Goal: Information Seeking & Learning: Learn about a topic

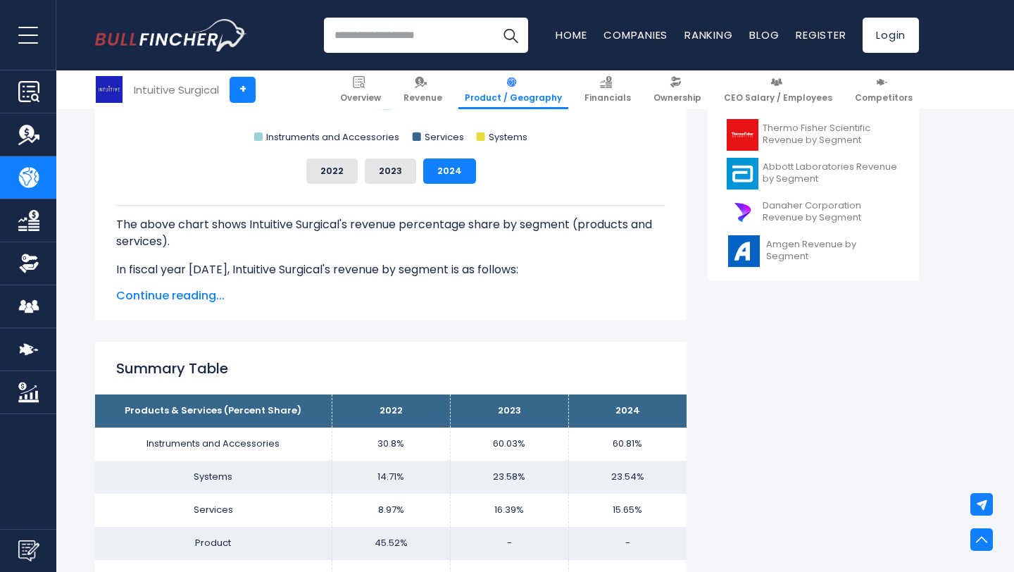
scroll to position [662, 0]
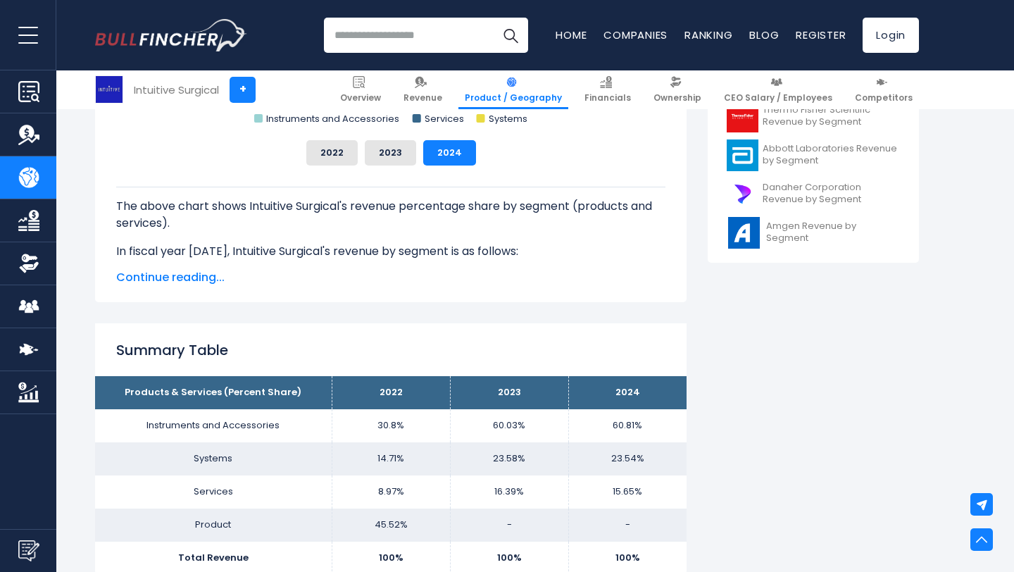
click at [173, 282] on span "Continue reading..." at bounding box center [390, 277] width 549 height 17
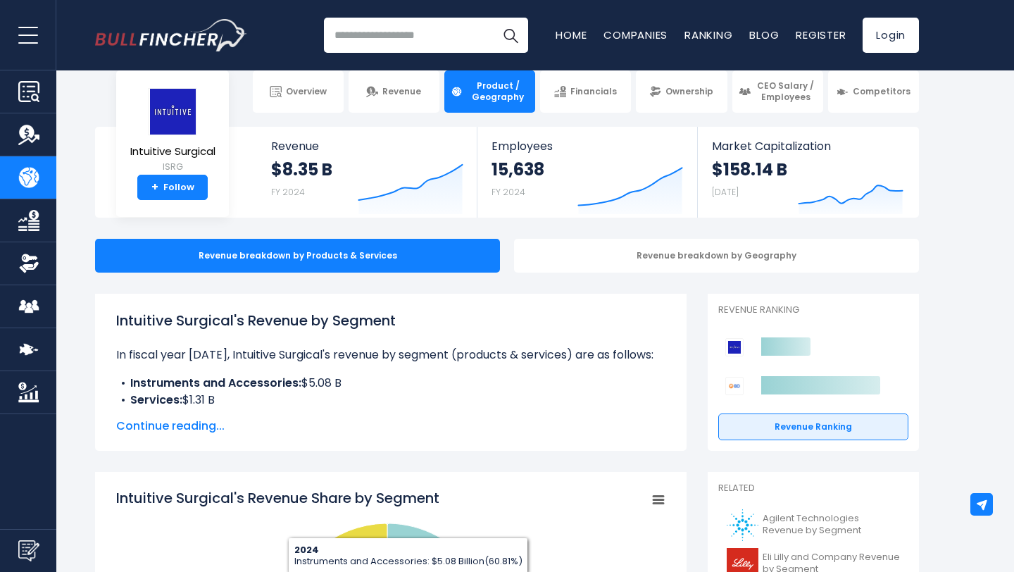
scroll to position [0, 0]
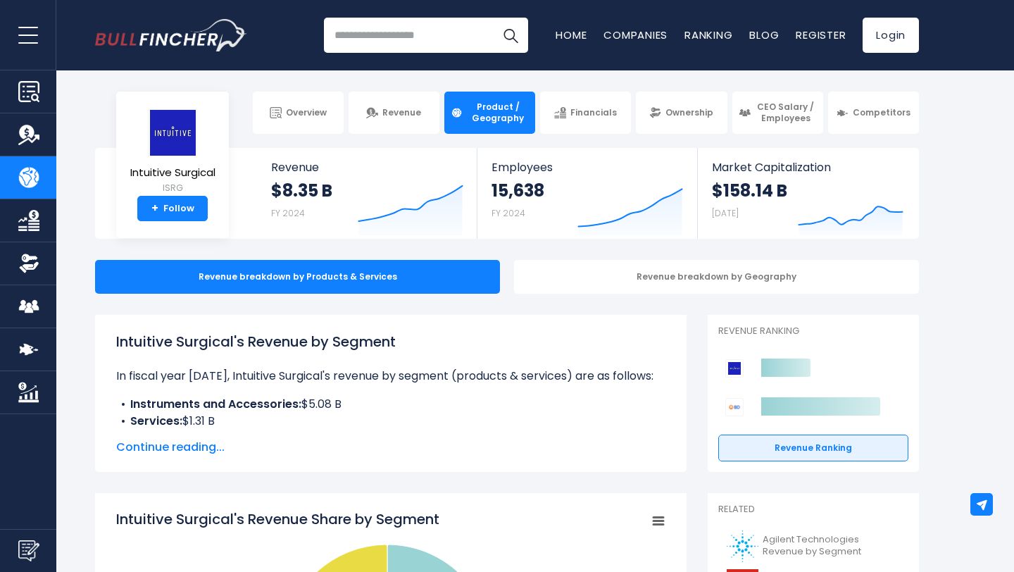
click at [197, 449] on span "Continue reading..." at bounding box center [390, 447] width 549 height 17
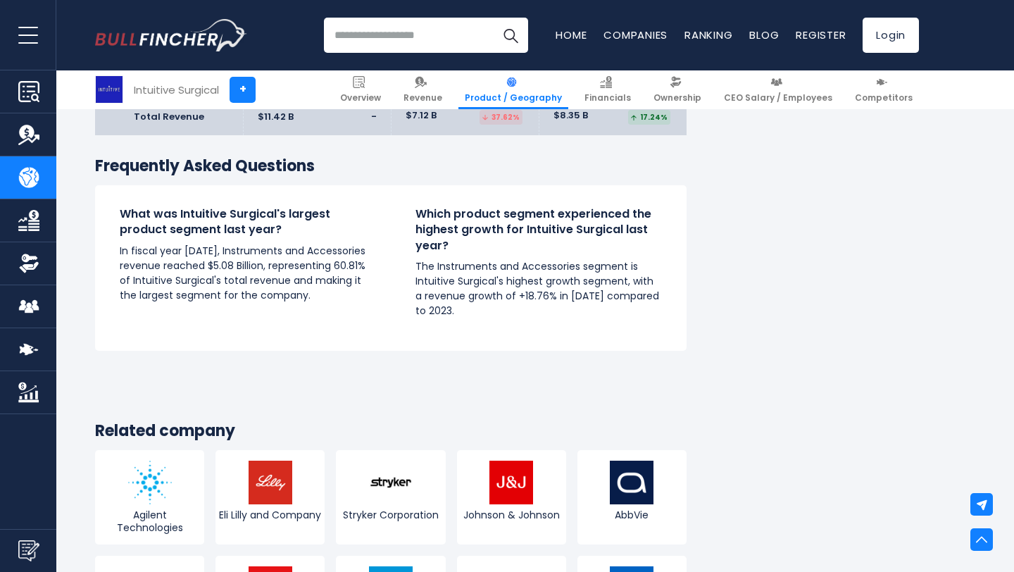
scroll to position [2700, 0]
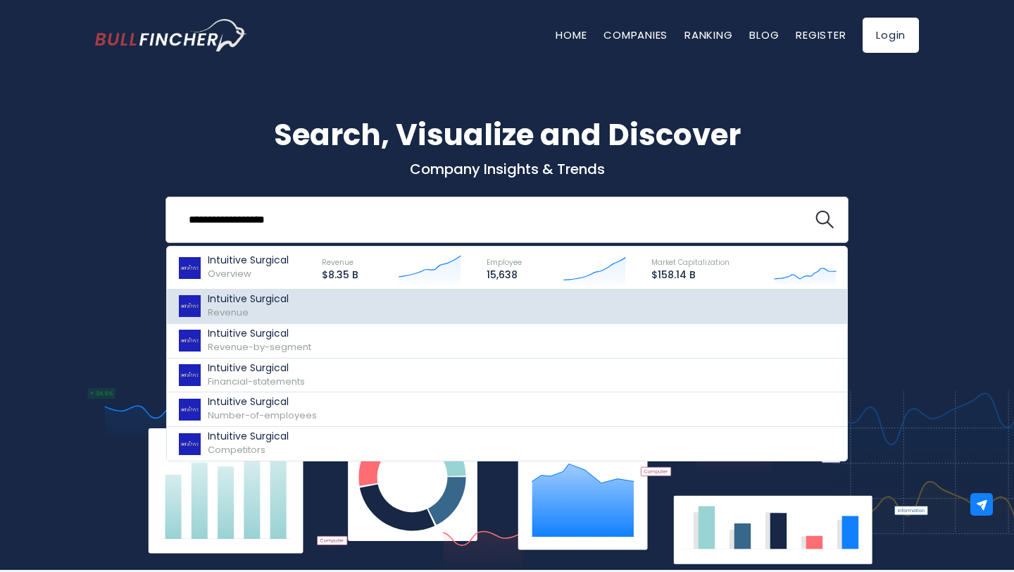
type input "**********"
click at [275, 312] on div "Intuitive Surgical Revenue" at bounding box center [248, 306] width 81 height 27
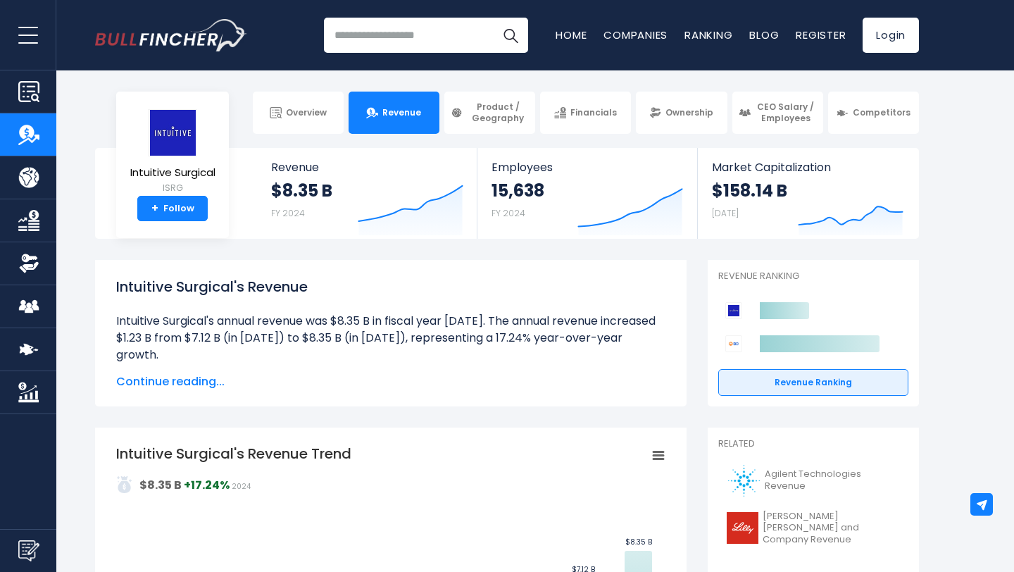
click at [193, 379] on span "Continue reading..." at bounding box center [390, 381] width 549 height 17
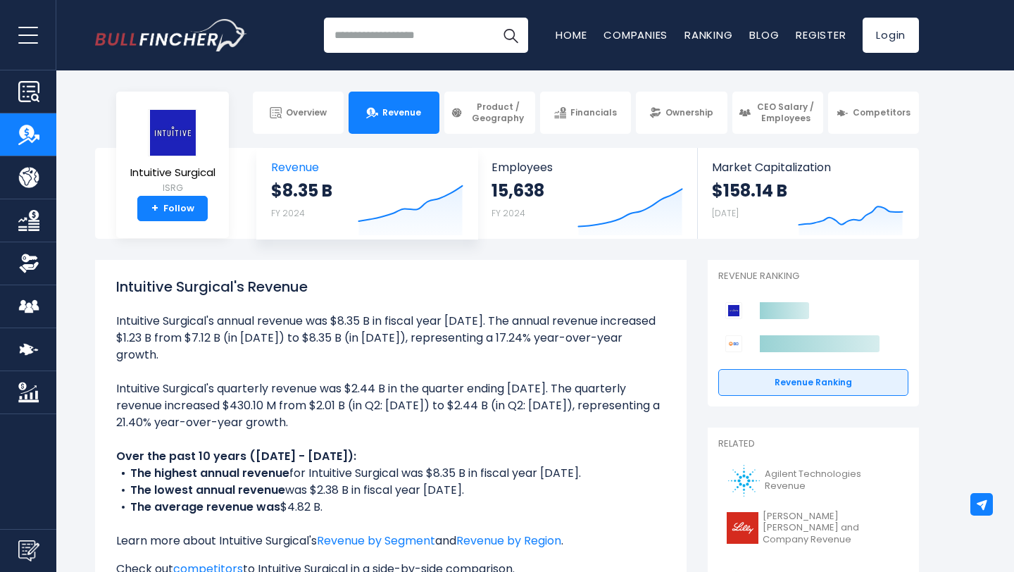
click at [344, 181] on div "$8.35 B FY 2024 Created with Highcharts 12.1.2" at bounding box center [367, 209] width 192 height 59
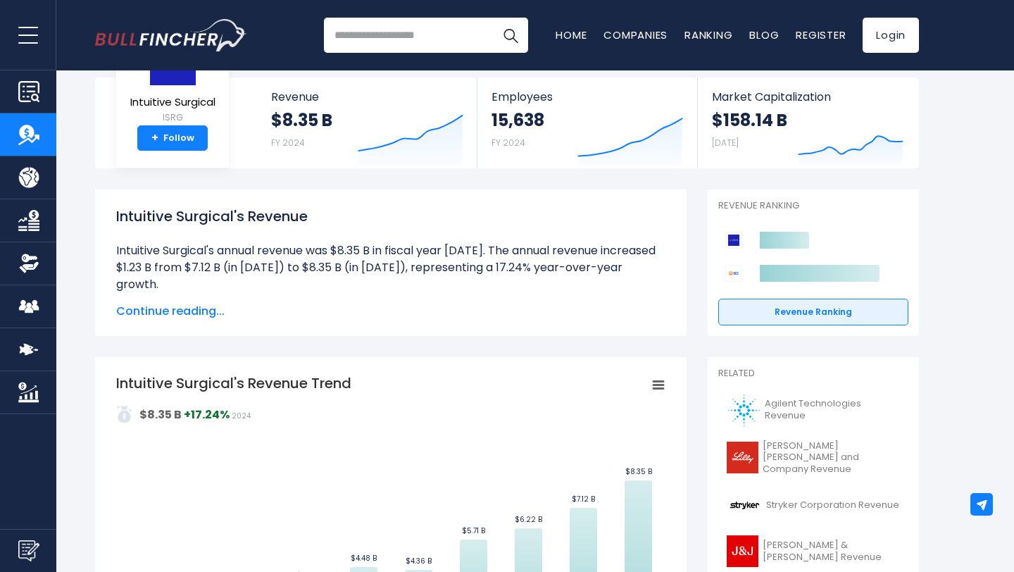
scroll to position [106, 0]
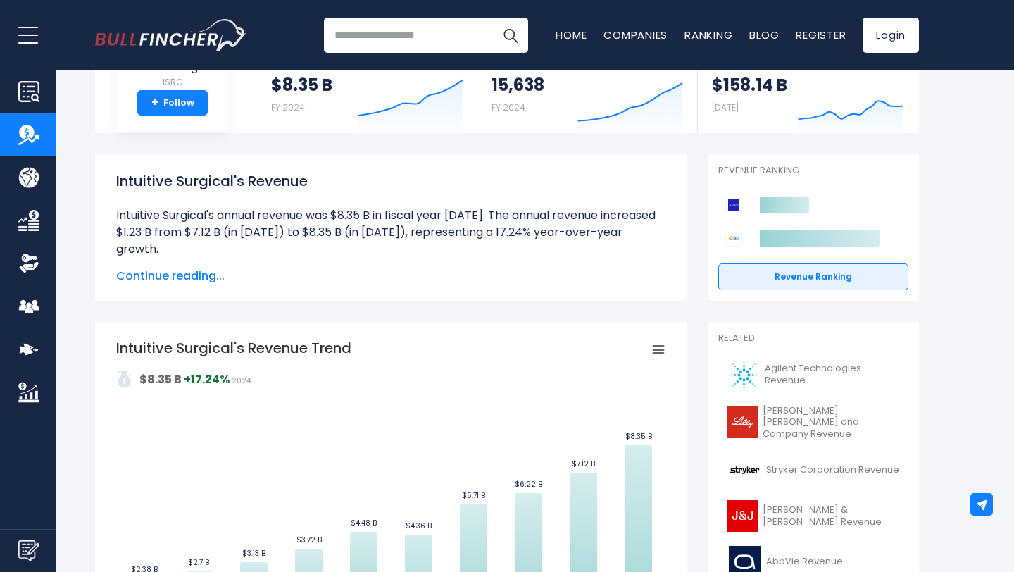
click at [175, 281] on span "Continue reading..." at bounding box center [390, 276] width 549 height 17
